Goal: Contribute content: Add original content to the website for others to see

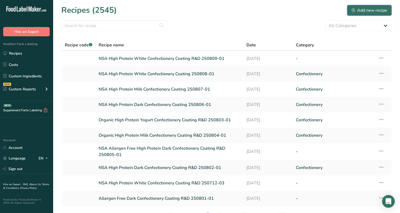
click at [372, 14] on button "Add new recipe" at bounding box center [369, 10] width 44 height 11
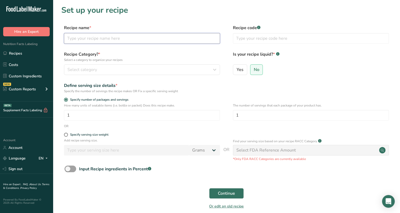
click at [153, 40] on input "text" at bounding box center [142, 38] width 156 height 11
type input "NSA Vegan Dark Chocolate Coating 250816-01"
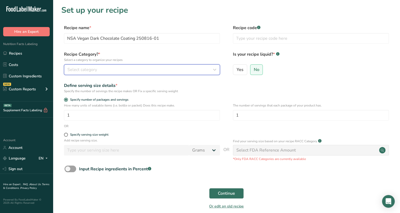
click at [135, 71] on div "Select category" at bounding box center [140, 69] width 146 height 6
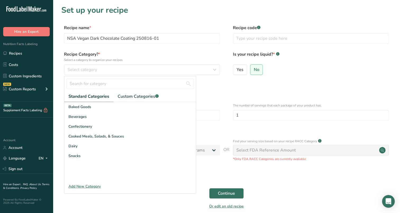
click at [102, 169] on div "Baked Goods [GEOGRAPHIC_DATA] Confectionery Cooked Meals, Salads, & Sauces [GEO…" at bounding box center [130, 141] width 132 height 79
click at [89, 125] on span "Confectionery" at bounding box center [80, 126] width 24 height 6
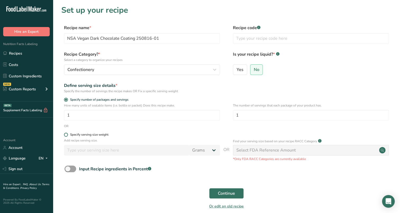
click at [64, 134] on span at bounding box center [66, 134] width 4 height 4
click at [64, 134] on input "Specify serving size weight" at bounding box center [65, 134] width 3 height 3
radio input "true"
radio input "false"
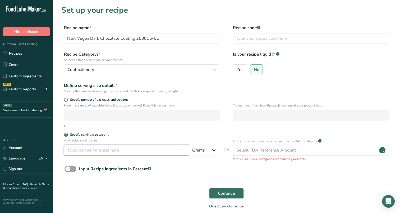
click at [75, 148] on input "number" at bounding box center [126, 150] width 125 height 11
type input "100"
click at [232, 190] on span "Continue" at bounding box center [226, 193] width 17 height 6
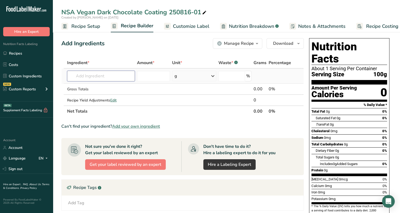
click at [108, 76] on input "text" at bounding box center [101, 76] width 68 height 11
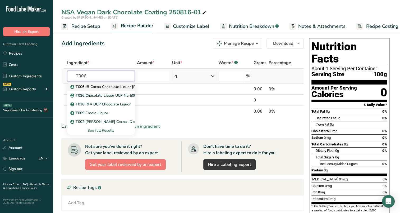
type input "T006"
click at [110, 89] on link "T006 JB Cocoa Chocolate Liquor [PERSON_NAME]-200 ([GEOGRAPHIC_DATA])" at bounding box center [101, 86] width 68 height 9
type input "T006 JB Cocoa Chocolate Liquor [PERSON_NAME]-200 ([GEOGRAPHIC_DATA])"
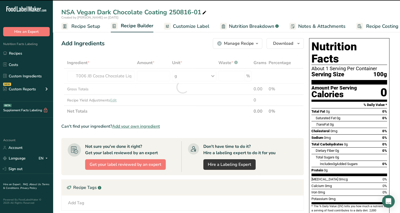
type input "0"
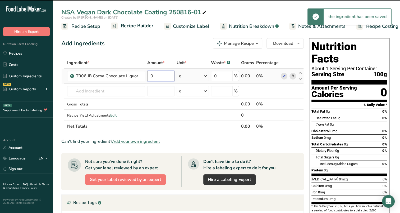
click at [156, 76] on input "0" at bounding box center [160, 76] width 27 height 11
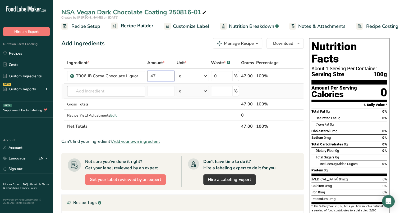
type input "47"
click at [126, 94] on div "Ingredient * Amount * Unit * Waste * .a-a{fill:#347362;}.b-a{fill:#fff;} Grams …" at bounding box center [182, 94] width 242 height 75
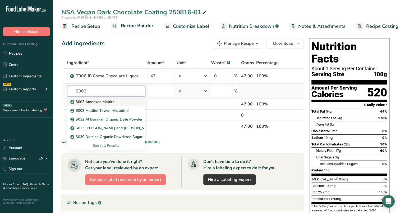
type input "S003"
click at [125, 97] on link "S003 Amerikoa Maltitol" at bounding box center [106, 101] width 78 height 9
type input "S003 Amerikoa Maltitol"
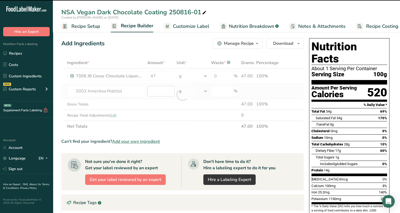
type input "0"
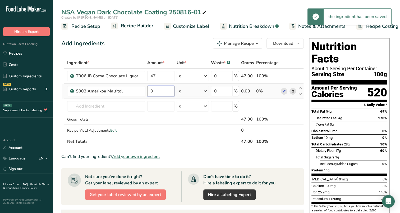
click at [161, 93] on input "0" at bounding box center [160, 91] width 27 height 11
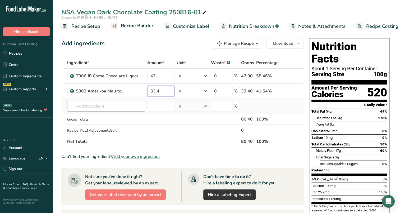
type input "33.4"
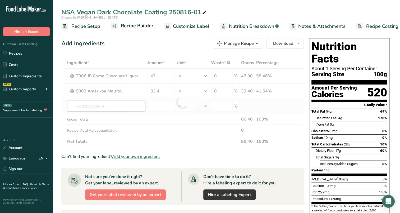
click at [124, 107] on div "Ingredient * Amount * Unit * Waste * .a-a{fill:#347362;}.b-a{fill:#fff;} Grams …" at bounding box center [182, 102] width 242 height 90
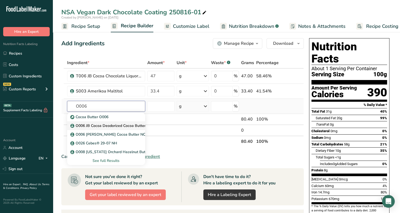
type input "O006"
click at [91, 126] on p "O006 JB Cocoa Deodorized Cocoa Butter JB080-DB" at bounding box center [117, 126] width 93 height 6
type input "O006 JB Cocoa Deodorized Cocoa Butter JB080-DB"
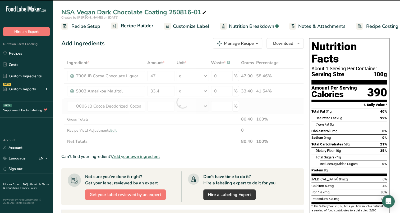
type input "0"
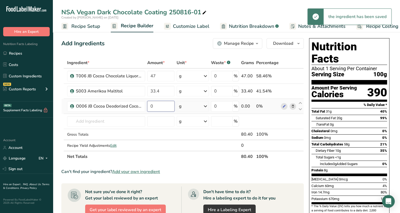
click at [154, 109] on input "0" at bounding box center [160, 106] width 27 height 11
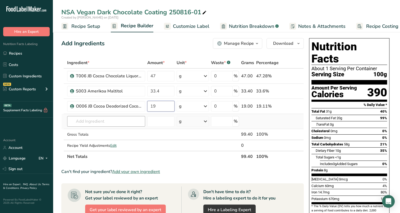
type input "19"
click at [144, 121] on div "Ingredient * Amount * Unit * Waste * .a-a{fill:#347362;}.b-a{fill:#fff;} Grams …" at bounding box center [182, 109] width 242 height 105
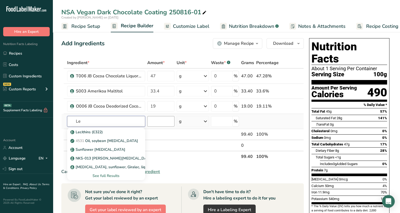
type input "L"
type input "E001"
click at [130, 134] on p "E001 Soya International Giralec Sunflower [MEDICAL_DATA] SUNRISE SFL" at bounding box center [137, 132] width 133 height 6
type input "E001 Soya International Giralec Sunflower [MEDICAL_DATA] SUNRISE SFL"
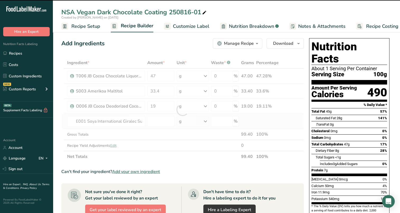
type input "0"
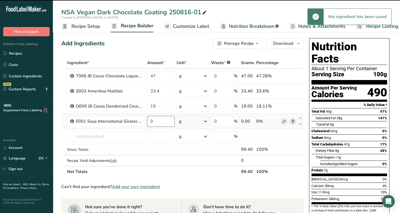
click at [162, 122] on input "0" at bounding box center [160, 121] width 27 height 11
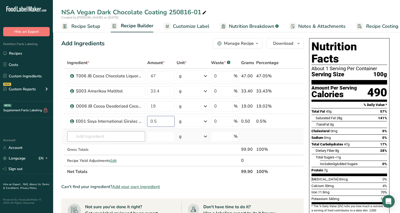
type input "0.5"
click at [129, 134] on div "Ingredient * Amount * Unit * Waste * .a-a{fill:#347362;}.b-a{fill:#fff;} Grams …" at bounding box center [182, 117] width 242 height 120
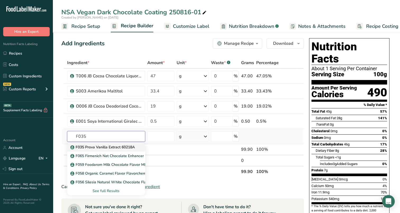
type input "F035"
click at [128, 146] on p "F035 Prova Vanilla Extract 60218A" at bounding box center [102, 147] width 63 height 6
type input "F035 Prova Vanilla Extract 60218A"
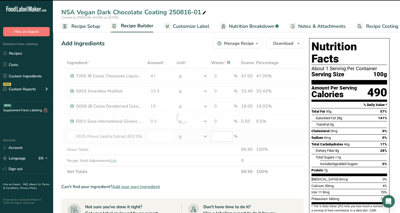
type input "0"
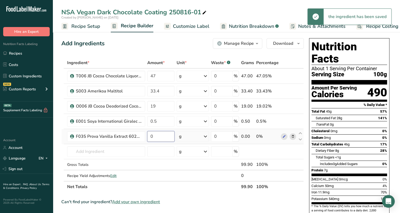
click at [164, 139] on input "0" at bounding box center [160, 136] width 27 height 11
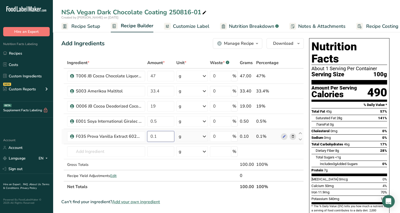
type input "0.1"
click at [186, 25] on span "Customize Label" at bounding box center [191, 26] width 36 height 7
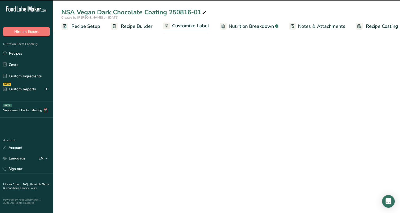
scroll to position [0, 7]
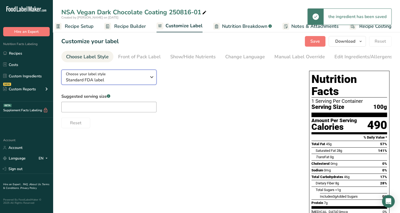
click at [127, 81] on span "Standard FDA label" at bounding box center [106, 80] width 81 height 6
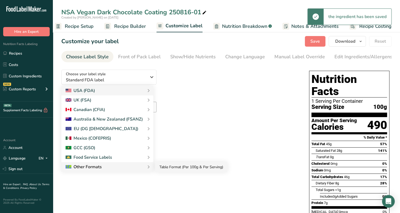
click at [169, 168] on link "Table Format (Per 100g & Per Serving)" at bounding box center [191, 167] width 72 height 10
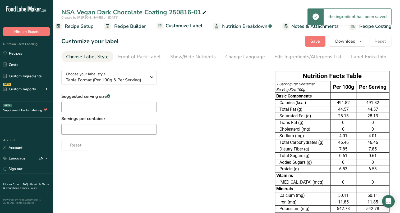
click at [194, 50] on section "Customize your label Save Download Choose what to show on your downloaded label…" at bounding box center [226, 158] width 347 height 262
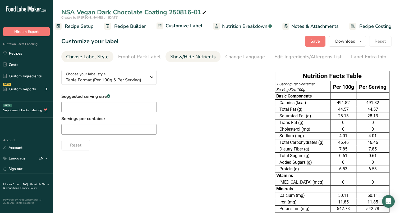
click at [194, 56] on div "Show/Hide Nutrients" at bounding box center [192, 56] width 45 height 7
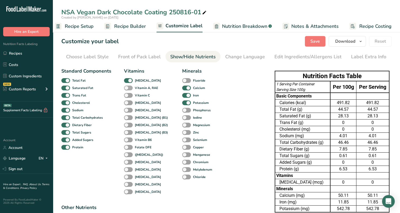
click at [128, 87] on span at bounding box center [128, 87] width 9 height 5
click at [127, 87] on input "Vitamin A, RAE" at bounding box center [125, 87] width 3 height 3
checkbox input "true"
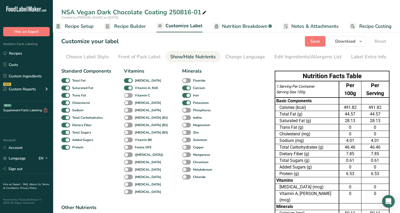
click at [130, 94] on span at bounding box center [128, 95] width 9 height 5
click at [127, 94] on input "Vitamin C" at bounding box center [125, 94] width 3 height 3
checkbox input "true"
click at [130, 106] on div "[MEDICAL_DATA]" at bounding box center [129, 102] width 11 height 7
click at [129, 110] on span at bounding box center [128, 110] width 9 height 5
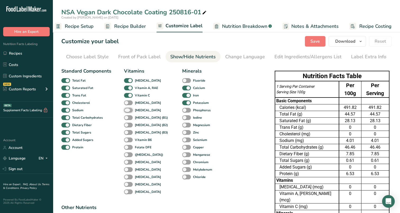
click at [127, 110] on input "[MEDICAL_DATA]" at bounding box center [125, 109] width 3 height 3
checkbox input "true"
click at [130, 102] on span at bounding box center [128, 102] width 9 height 5
click at [127, 102] on input "[MEDICAL_DATA]" at bounding box center [125, 102] width 3 height 3
checkbox input "true"
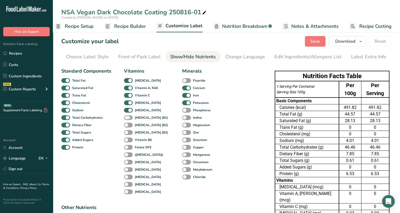
click at [130, 119] on span at bounding box center [128, 117] width 9 height 5
click at [127, 119] on input "[MEDICAL_DATA] (B1)" at bounding box center [125, 117] width 3 height 3
checkbox input "true"
click at [130, 125] on span at bounding box center [128, 124] width 9 height 5
click at [127, 125] on input "[MEDICAL_DATA] (B2)" at bounding box center [125, 124] width 3 height 3
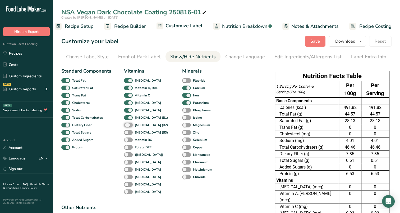
checkbox input "true"
click at [131, 131] on span at bounding box center [128, 132] width 9 height 5
click at [127, 131] on input "[MEDICAL_DATA] (B3)" at bounding box center [125, 131] width 3 height 3
checkbox input "true"
click at [131, 139] on span at bounding box center [128, 139] width 9 height 5
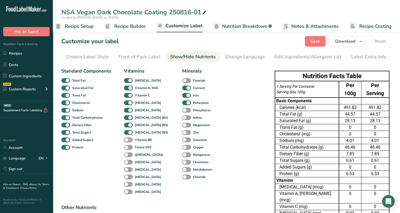
click at [127, 139] on input "Vitamin B6" at bounding box center [125, 139] width 3 height 3
checkbox input "true"
click at [128, 147] on span at bounding box center [128, 147] width 9 height 5
click at [127, 147] on input "Folate DFE" at bounding box center [125, 146] width 3 height 3
checkbox input "true"
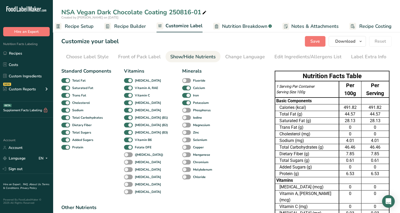
click at [127, 157] on div "([MEDICAL_DATA])" at bounding box center [129, 154] width 11 height 7
click at [126, 153] on span at bounding box center [128, 154] width 9 height 5
click at [126, 153] on input "([MEDICAL_DATA])" at bounding box center [125, 154] width 3 height 3
checkbox input "true"
click at [130, 162] on span at bounding box center [128, 161] width 9 height 5
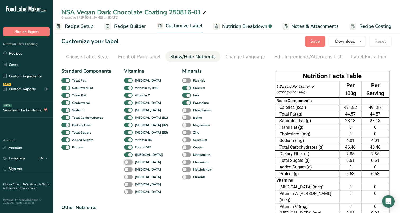
click at [127, 162] on input "[MEDICAL_DATA]" at bounding box center [125, 161] width 3 height 3
checkbox input "true"
click at [129, 168] on span at bounding box center [128, 169] width 9 height 5
click at [127, 168] on input "[MEDICAL_DATA]" at bounding box center [125, 168] width 3 height 3
checkbox input "true"
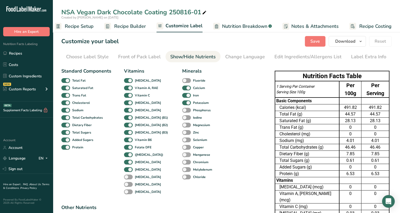
click at [182, 153] on span at bounding box center [186, 154] width 9 height 5
click at [182, 153] on input "Manganese" at bounding box center [183, 154] width 3 height 3
checkbox input "true"
click at [182, 146] on span at bounding box center [186, 147] width 9 height 5
click at [182, 146] on input "Copper" at bounding box center [183, 146] width 3 height 3
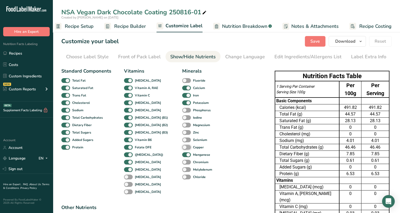
checkbox input "true"
click at [182, 137] on span at bounding box center [186, 139] width 9 height 5
click at [182, 138] on input "Selenium" at bounding box center [183, 139] width 3 height 3
checkbox input "true"
click at [182, 131] on span at bounding box center [186, 132] width 9 height 5
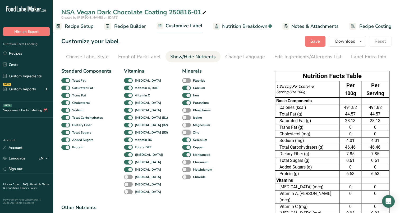
click at [182, 131] on input "Zinc" at bounding box center [183, 131] width 3 height 3
checkbox input "true"
click at [182, 124] on span at bounding box center [186, 124] width 9 height 5
click at [182, 124] on input "Magnesium" at bounding box center [183, 124] width 3 height 3
checkbox input "true"
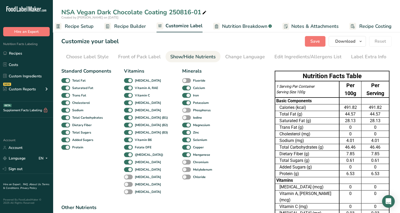
click at [182, 111] on span at bounding box center [186, 110] width 9 height 5
click at [182, 111] on input "Phosphorus" at bounding box center [183, 109] width 3 height 3
checkbox input "true"
click at [182, 117] on span at bounding box center [186, 117] width 9 height 5
click at [182, 117] on input "Iodine" at bounding box center [183, 117] width 3 height 3
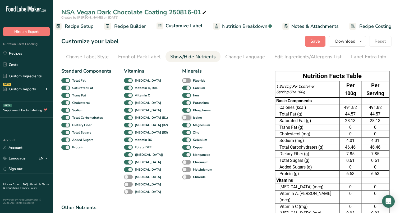
checkbox input "true"
click at [70, 212] on span at bounding box center [65, 216] width 9 height 5
click at [65, 212] on input "Calories from Fat" at bounding box center [62, 216] width 3 height 3
checkbox input "true"
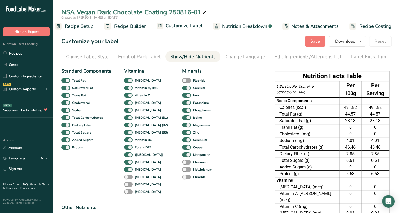
checkbox input "true"
drag, startPoint x: 222, startPoint y: 101, endPoint x: 223, endPoint y: 104, distance: 2.9
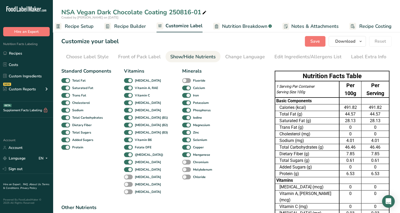
checkbox input "true"
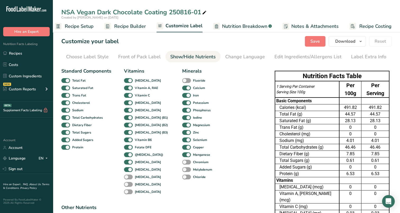
checkbox input "true"
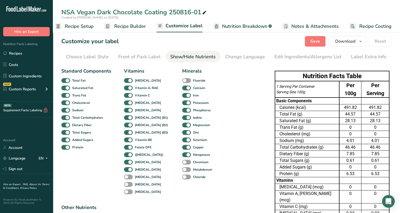
checkbox input "true"
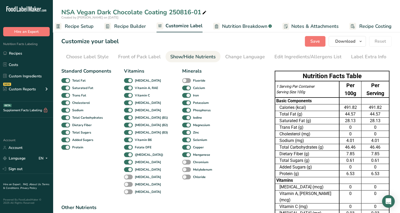
checkbox input "true"
drag, startPoint x: 220, startPoint y: 155, endPoint x: 221, endPoint y: 159, distance: 3.9
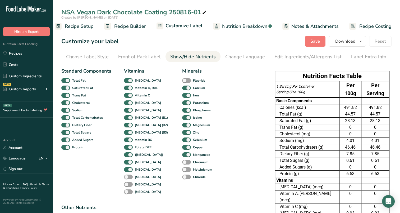
checkbox input "true"
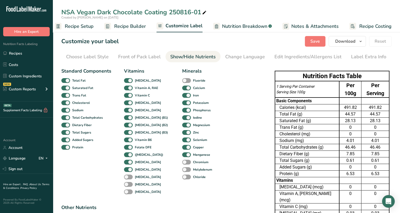
checkbox input "true"
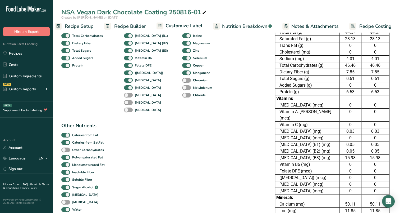
scroll to position [0, 0]
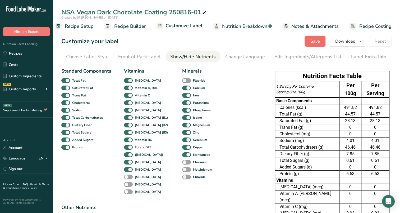
click at [316, 45] on button "Save" at bounding box center [315, 41] width 21 height 11
drag, startPoint x: 95, startPoint y: 12, endPoint x: 77, endPoint y: 12, distance: 18.2
click at [77, 12] on div "NSA Vegan Dark Chocolate Coating 250816-01" at bounding box center [134, 12] width 146 height 10
click at [94, 13] on input "NSA Vegan Dark Chocolate Coating 250816-01" at bounding box center [226, 12] width 330 height 10
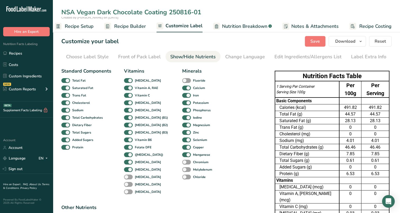
click at [94, 13] on input "NSA Vegan Dark Chocolate Coating 250816-01" at bounding box center [226, 12] width 330 height 10
click at [265, 9] on input "Allergen Free Vegan NSA Dark Chocolate Coating 250816-01" at bounding box center [226, 12] width 330 height 10
type input "Allergen Free Vegan NSA Dark Chocolate Coating 250816-01"
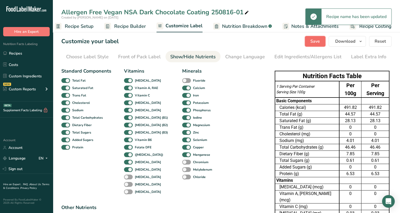
click at [314, 43] on span "Save" at bounding box center [315, 41] width 10 height 6
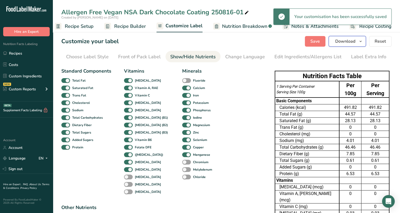
click at [361, 42] on icon "button" at bounding box center [360, 41] width 4 height 7
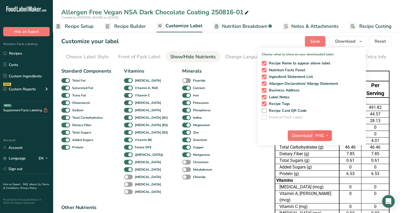
click at [331, 135] on button "PNG" at bounding box center [323, 135] width 18 height 11
click at [326, 179] on link "XLSX" at bounding box center [323, 181] width 17 height 9
checkbox input "false"
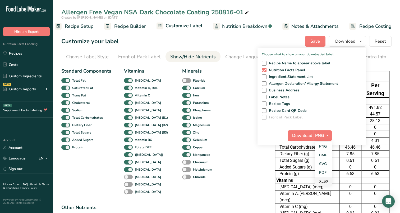
checkbox input "false"
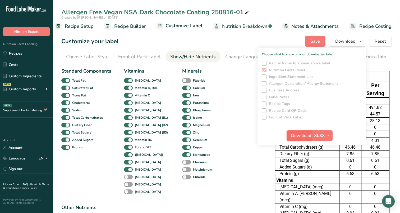
click at [304, 136] on span "Download" at bounding box center [301, 135] width 20 height 6
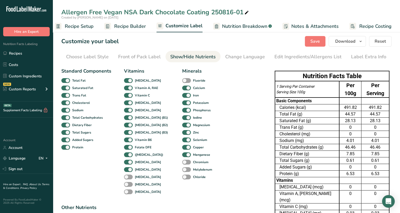
click at [394, 16] on div "Created by [PERSON_NAME] on [DATE]" at bounding box center [226, 17] width 347 height 5
